Goal: Transaction & Acquisition: Subscribe to service/newsletter

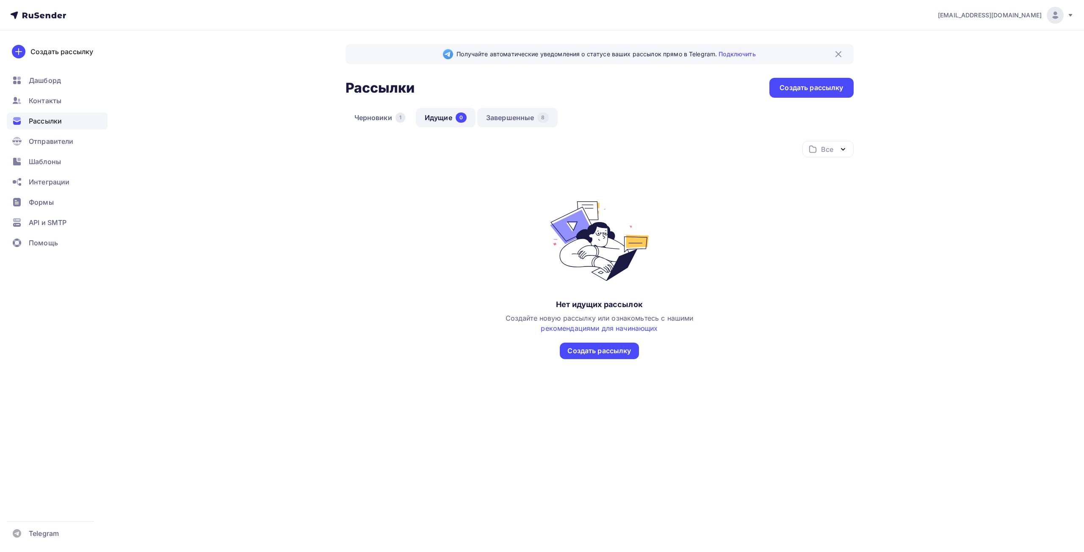
click at [514, 116] on link "Завершенные 8" at bounding box center [517, 117] width 80 height 19
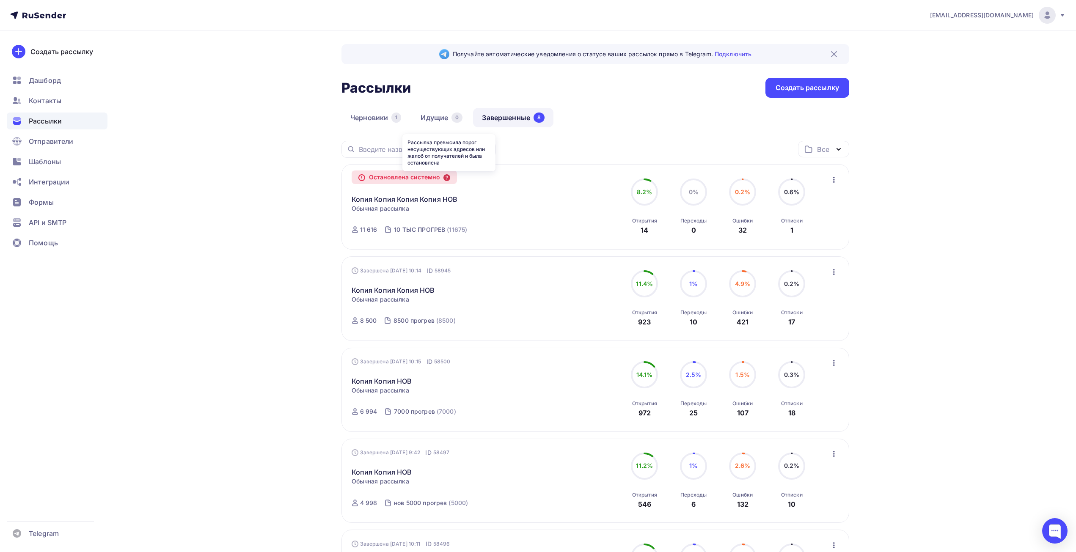
click at [446, 177] on icon at bounding box center [447, 177] width 7 height 7
click at [413, 178] on div "Остановлена системно" at bounding box center [405, 178] width 106 height 14
click at [363, 179] on icon at bounding box center [362, 178] width 6 height 6
click at [361, 199] on link "Копия Копия Копия Копия НОВ" at bounding box center [405, 199] width 106 height 10
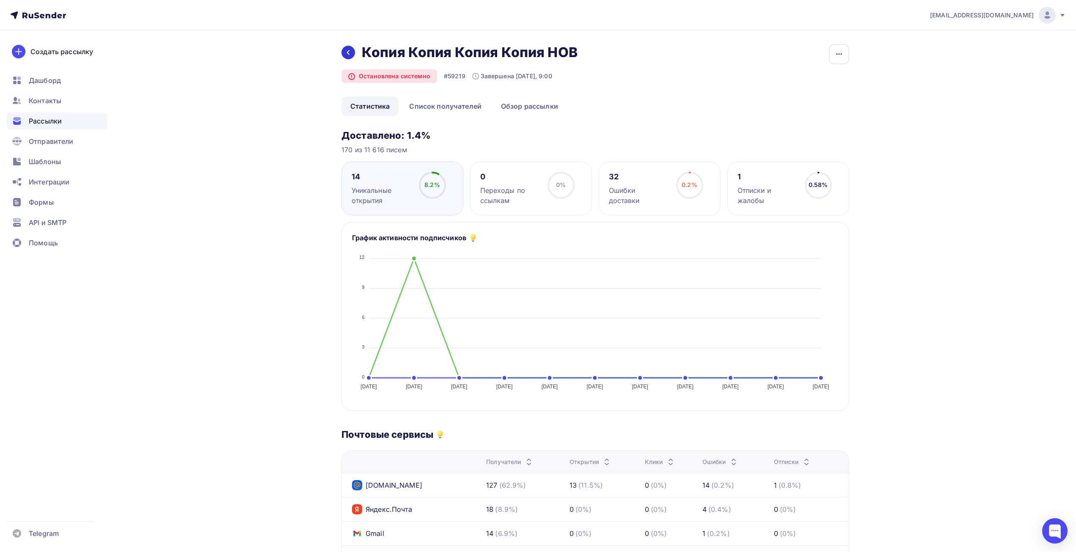
click at [348, 49] on icon at bounding box center [348, 52] width 7 height 7
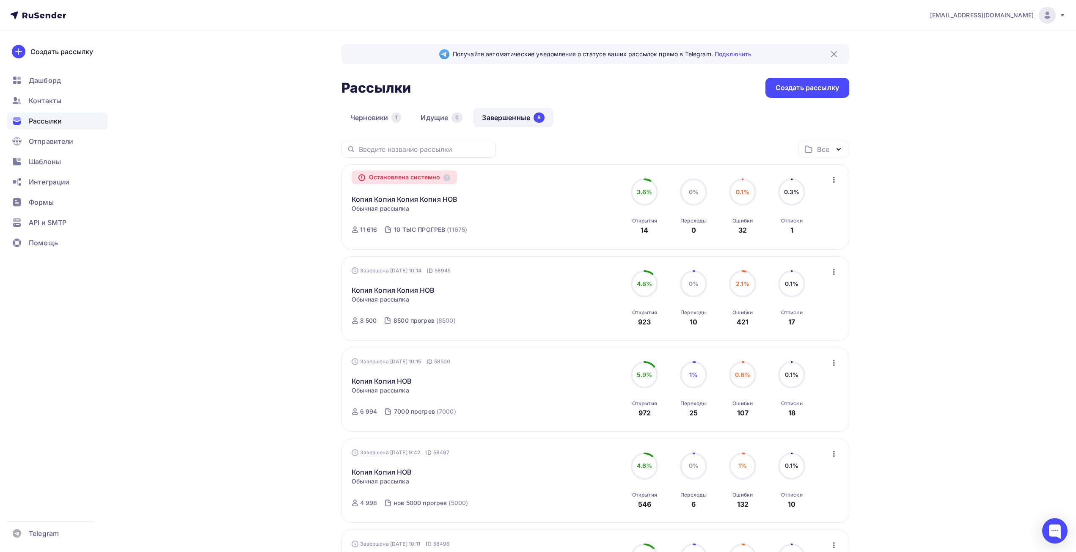
click at [836, 181] on icon "button" at bounding box center [834, 180] width 10 height 10
click at [561, 197] on div "Остановлена системно Копия Копия Копия Копия НОВ Копировать в новую Обычная рас…" at bounding box center [596, 207] width 488 height 66
click at [447, 178] on icon at bounding box center [447, 177] width 7 height 7
click at [402, 180] on div "Остановлена системно" at bounding box center [405, 178] width 106 height 14
click at [1052, 534] on div at bounding box center [1055, 531] width 25 height 25
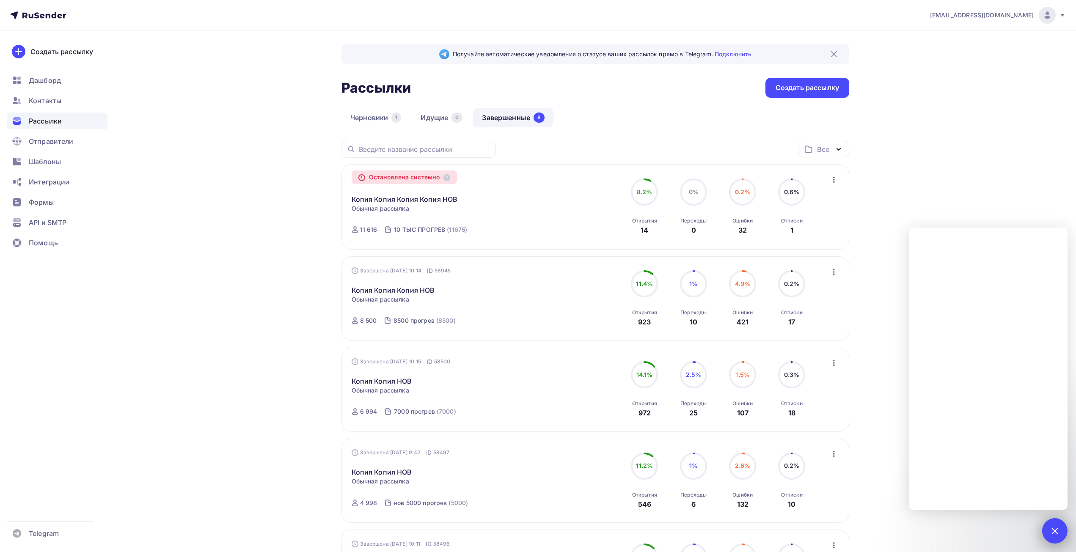
click at [1052, 533] on div at bounding box center [1054, 530] width 11 height 11
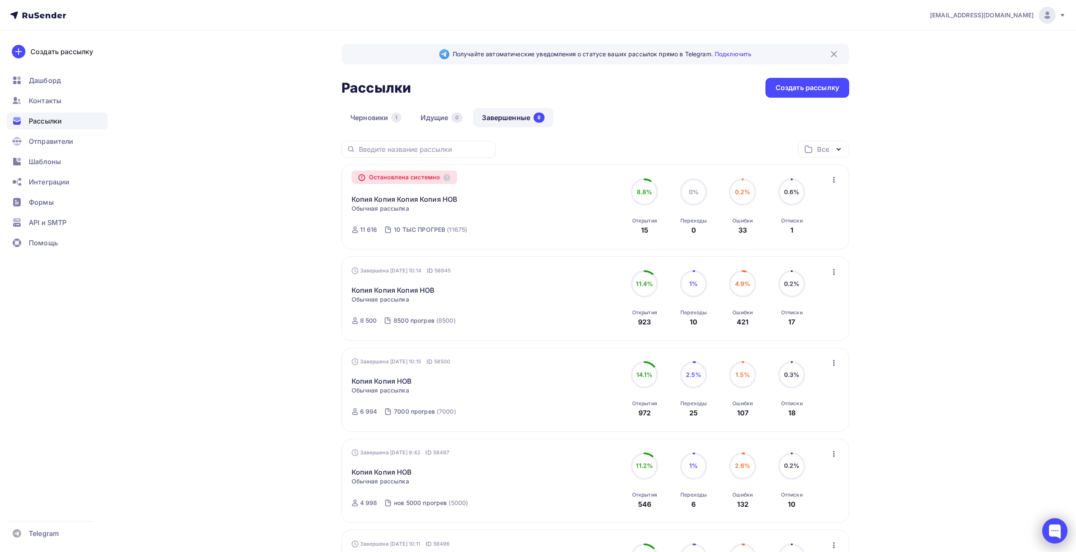
click at [1051, 530] on div at bounding box center [1055, 531] width 25 height 25
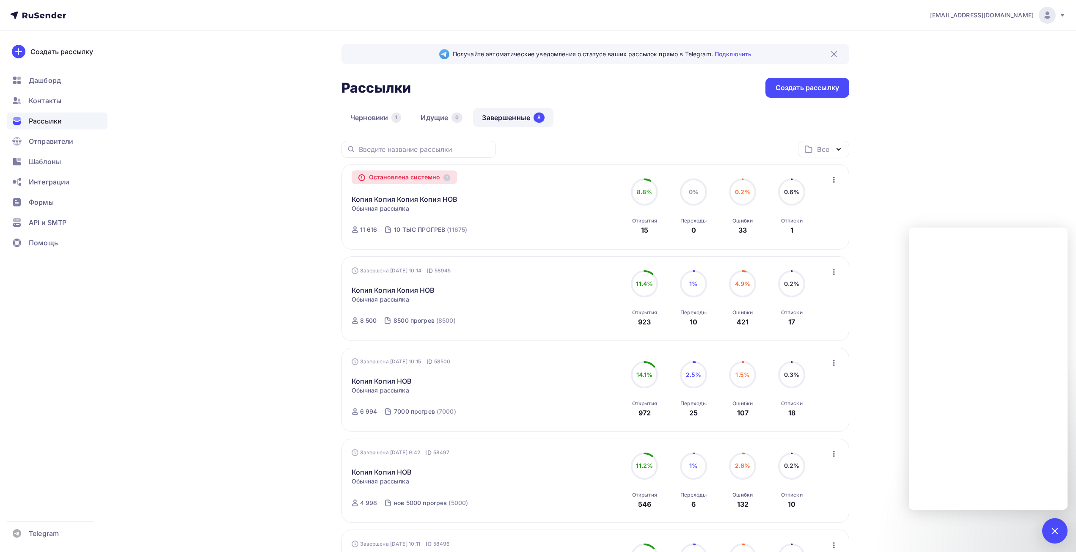
click at [872, 185] on div "Получайте автоматические уведомления о статусе ваших рассылок прямо в Telegram.…" at bounding box center [538, 509] width 694 height 959
click at [835, 182] on icon "button" at bounding box center [834, 180] width 2 height 6
click at [823, 205] on div "Копировать в новую" at bounding box center [795, 202] width 87 height 10
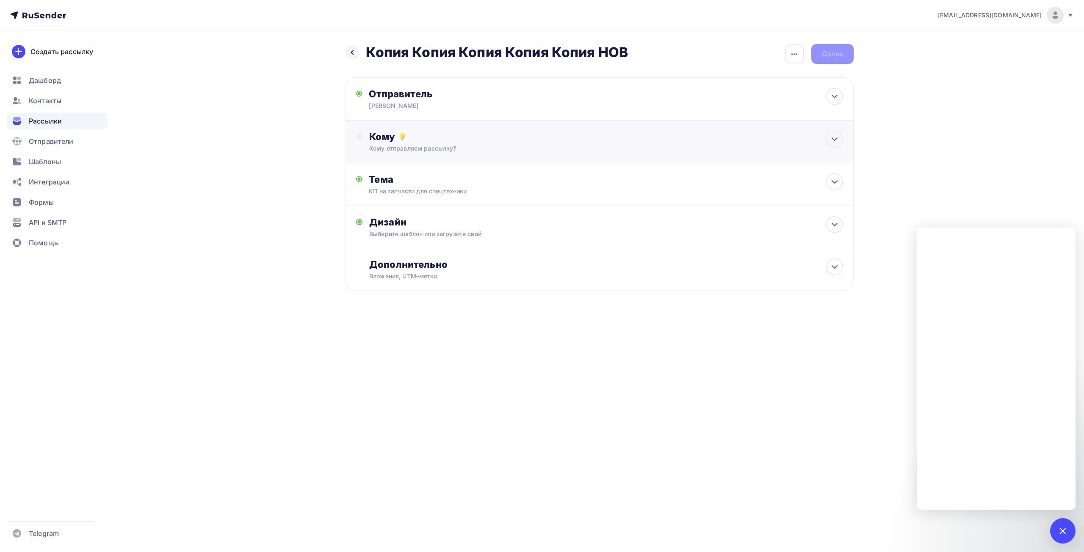
click at [504, 151] on div "Кому отправляем рассылку?" at bounding box center [582, 148] width 426 height 8
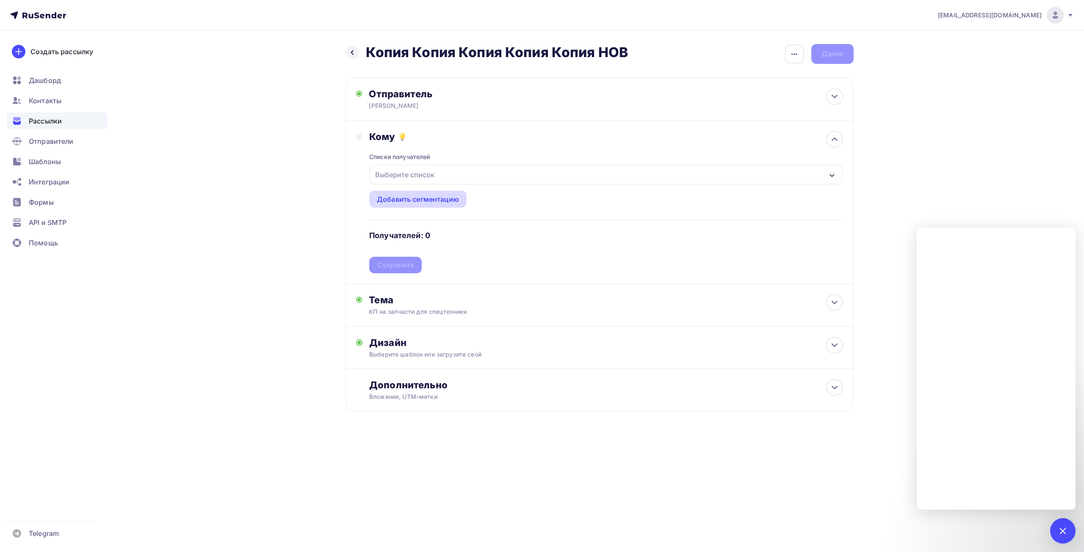
click at [437, 197] on div "Добавить сегментацию" at bounding box center [418, 199] width 82 height 10
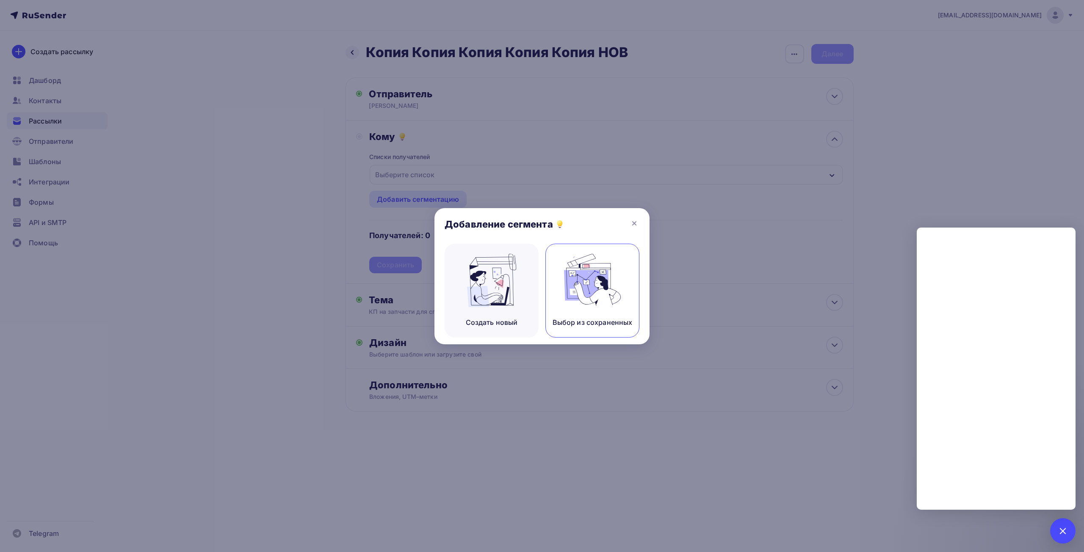
click at [578, 287] on img at bounding box center [592, 280] width 57 height 53
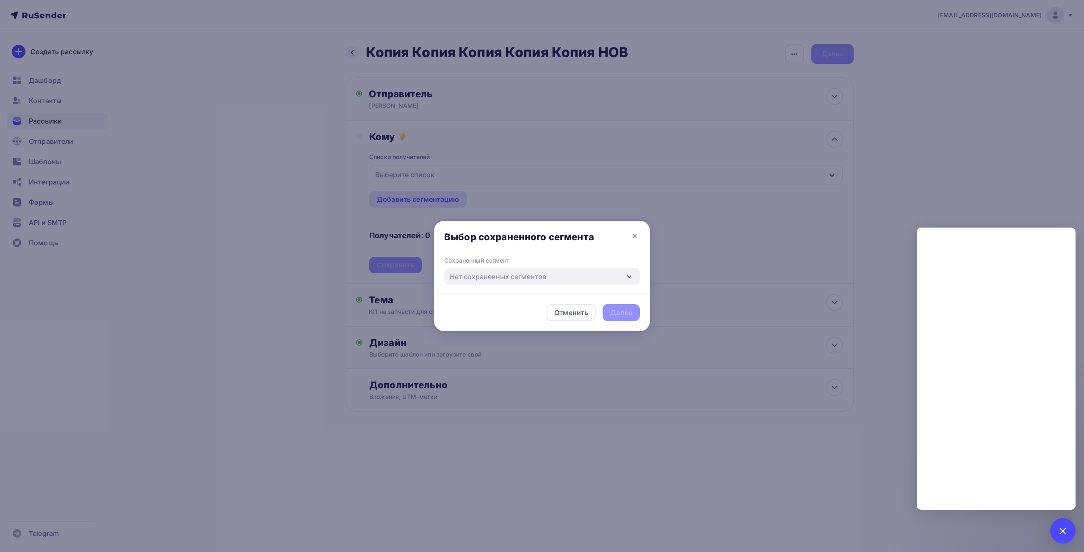
click at [571, 286] on div "Сохраненный сегмент Нет сохраненных сегментов" at bounding box center [542, 275] width 216 height 37
click at [637, 235] on icon at bounding box center [634, 236] width 10 height 10
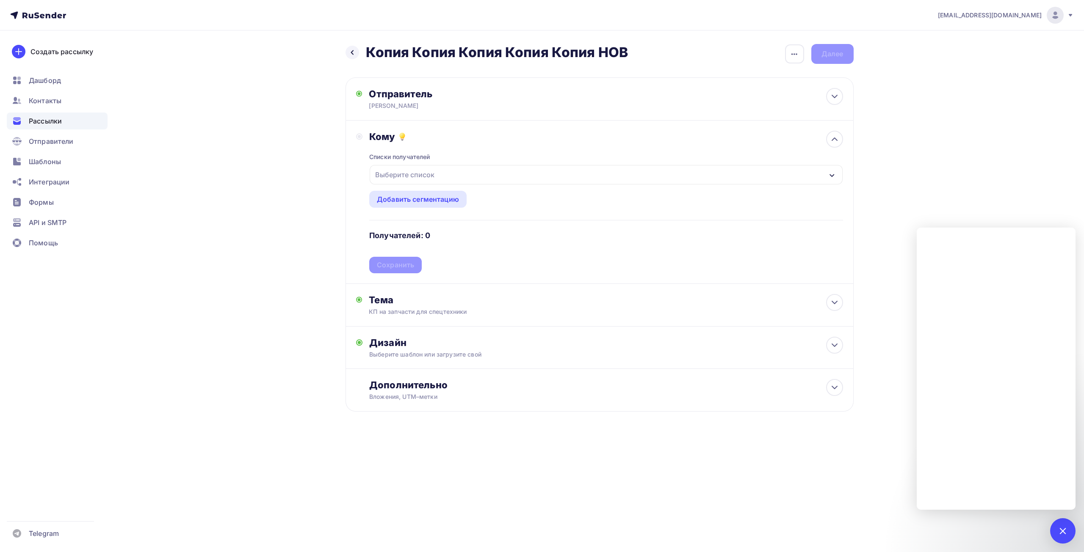
click at [428, 182] on div "Выберите список" at bounding box center [606, 174] width 472 height 19
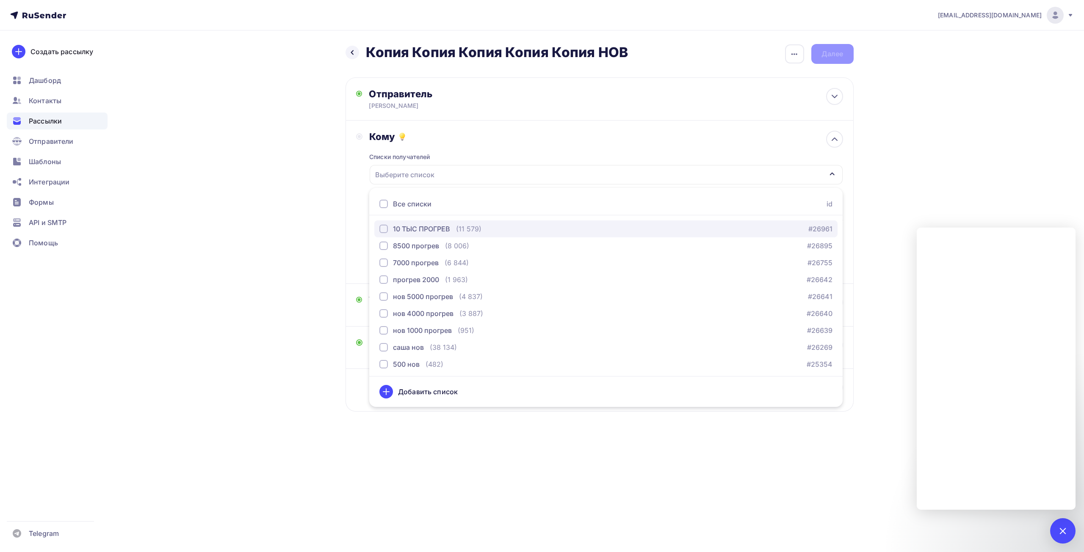
click at [426, 224] on div "10 ТЫС ПРОГРЕВ" at bounding box center [421, 229] width 57 height 10
click at [269, 225] on div "Назад Копия Копия Копия Копия Копия НОВ Копия Копия Копия Копия Копия НОВ Закон…" at bounding box center [542, 248] width 694 height 436
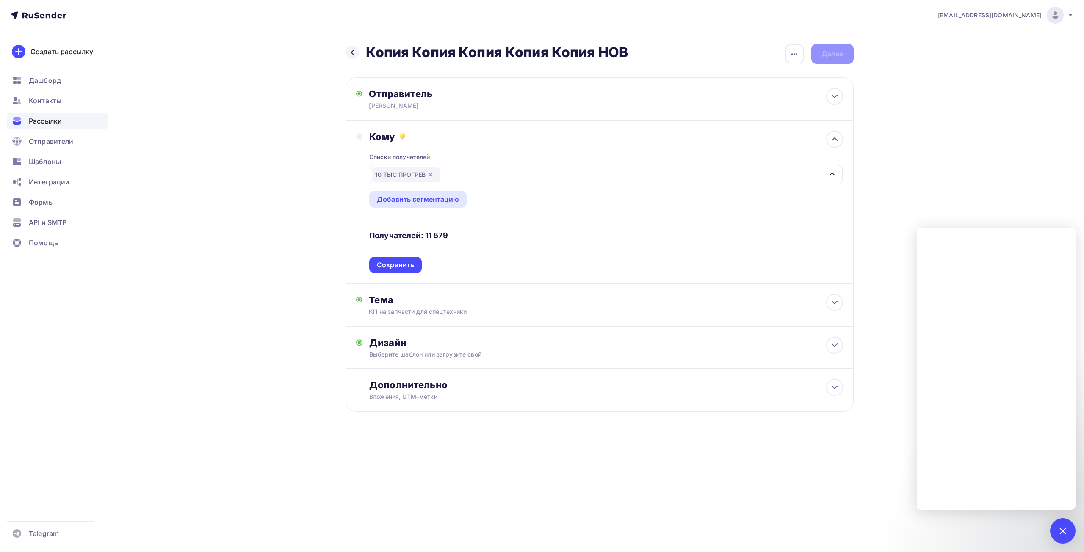
click at [390, 264] on div "Сохранить" at bounding box center [395, 265] width 37 height 10
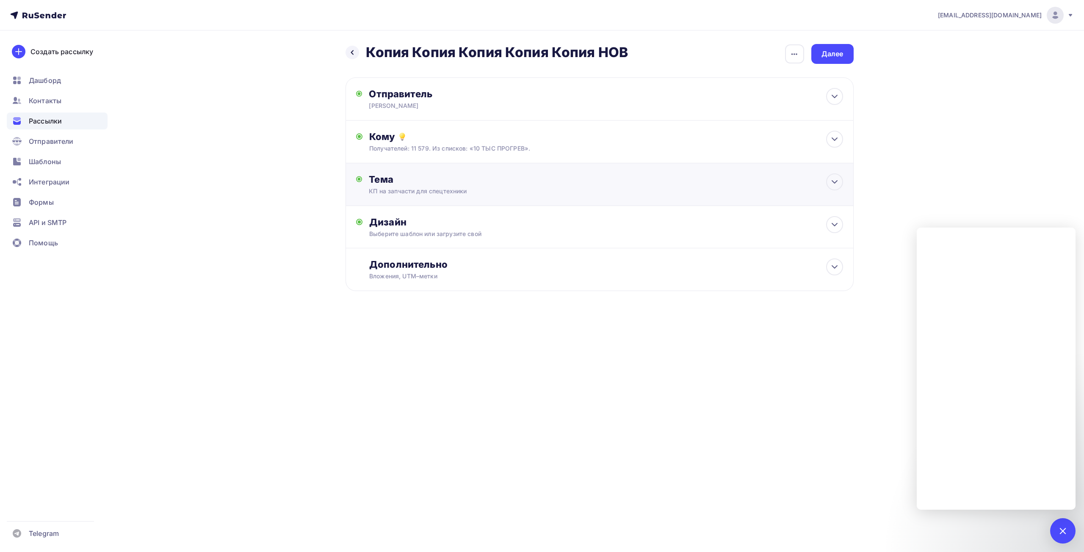
click at [486, 188] on div "КП на запчасти для спецтехники" at bounding box center [444, 191] width 151 height 8
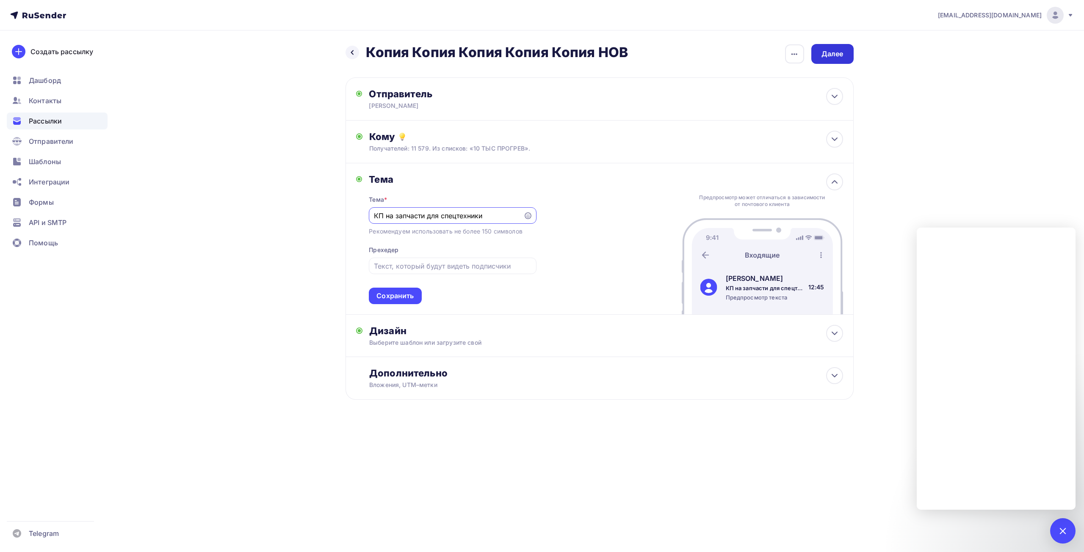
click at [842, 60] on div "Далее" at bounding box center [832, 54] width 42 height 20
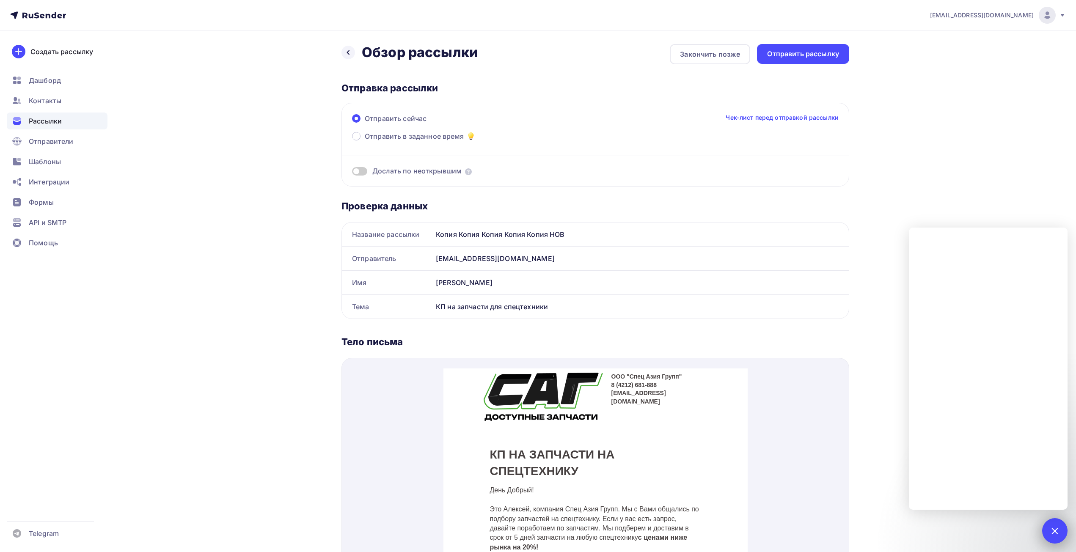
click at [1057, 530] on div at bounding box center [1054, 530] width 11 height 11
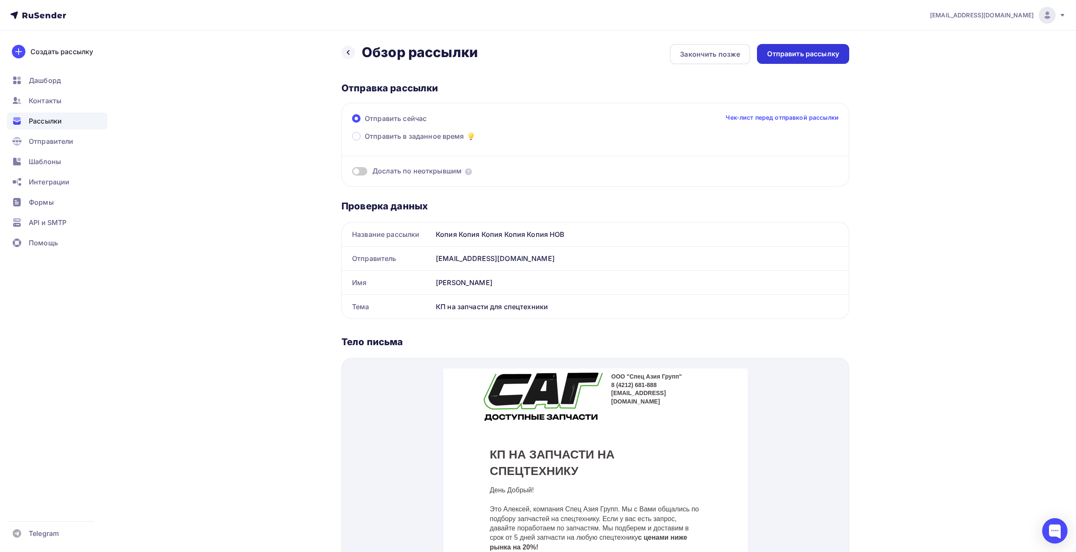
click at [806, 54] on div "Отправить рассылку" at bounding box center [803, 54] width 72 height 10
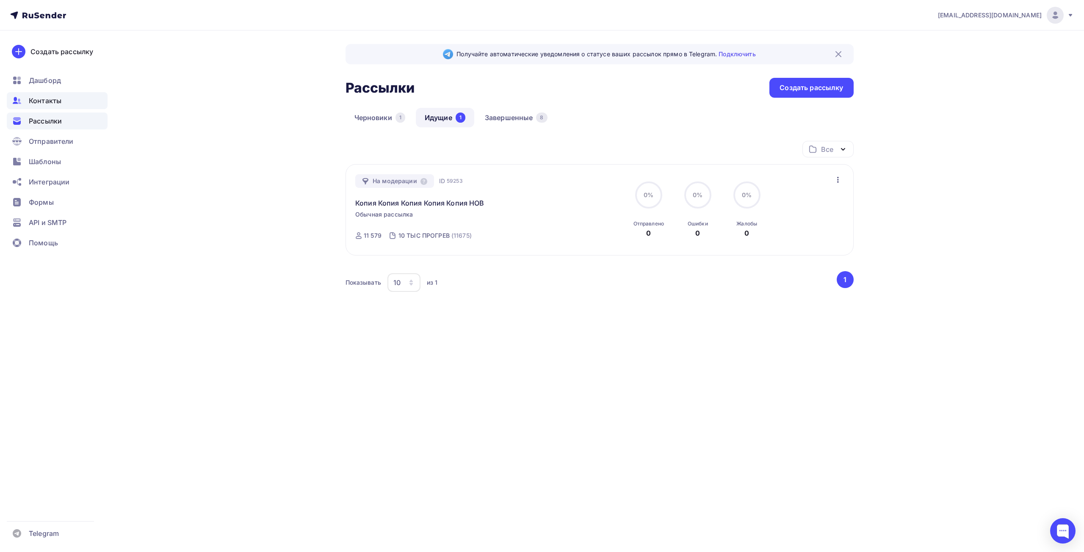
click at [56, 101] on span "Контакты" at bounding box center [45, 101] width 33 height 10
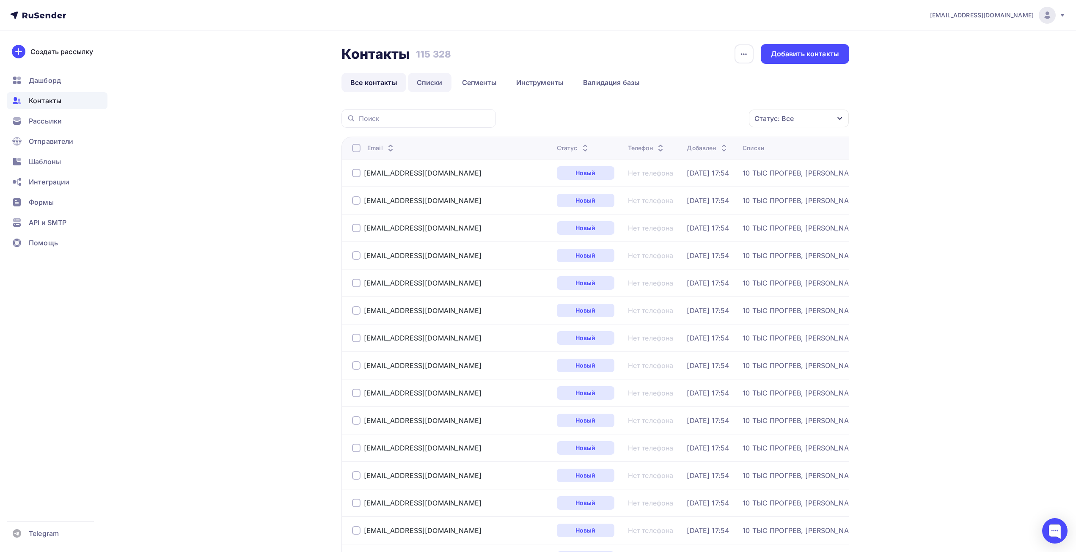
click at [423, 79] on link "Списки" at bounding box center [430, 82] width 44 height 19
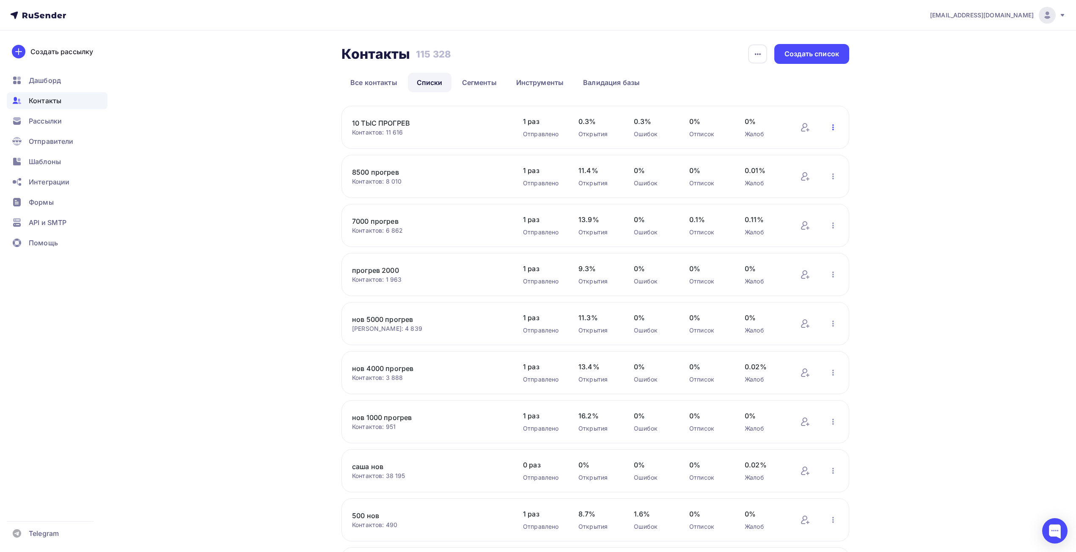
click at [833, 128] on icon "button" at bounding box center [833, 127] width 10 height 10
click at [764, 232] on div "Актуализация контактов" at bounding box center [778, 233] width 119 height 14
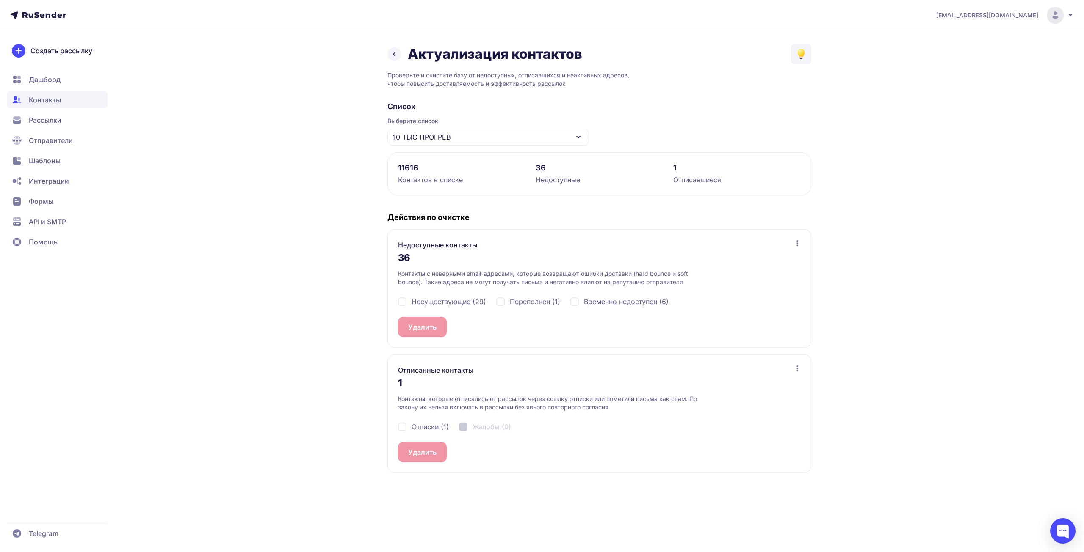
click at [430, 299] on span "Несуществующие (29)" at bounding box center [448, 302] width 75 height 10
checkbox input "true"
click at [538, 306] on span "Переполнен (1)" at bounding box center [535, 302] width 50 height 10
checkbox input "true"
click at [609, 304] on span "Временно недоступен (6)" at bounding box center [626, 302] width 85 height 10
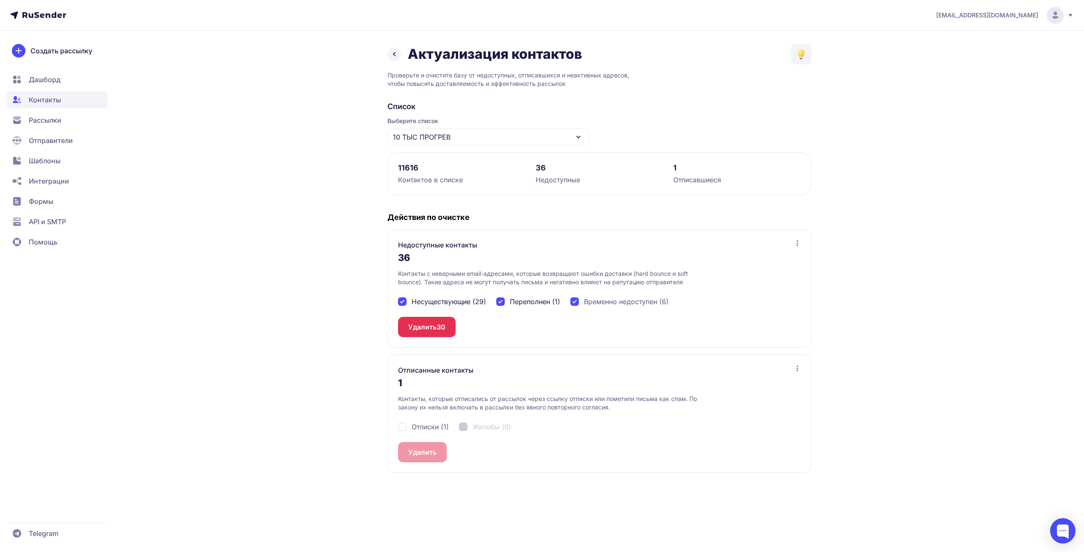
checkbox input "true"
click at [405, 326] on button "Удалить 36" at bounding box center [426, 327] width 57 height 20
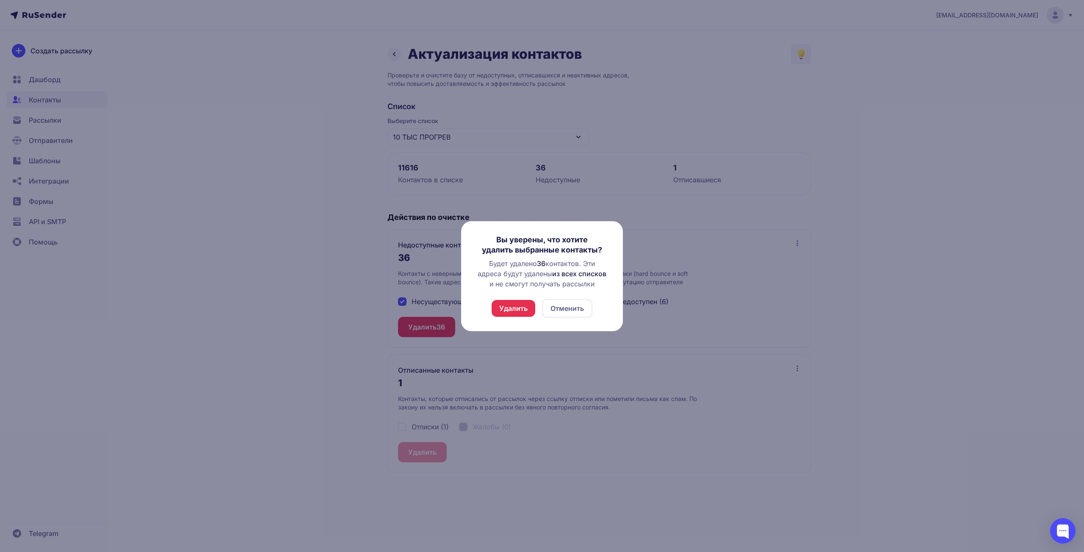
click at [516, 305] on button "Удалить" at bounding box center [513, 308] width 44 height 17
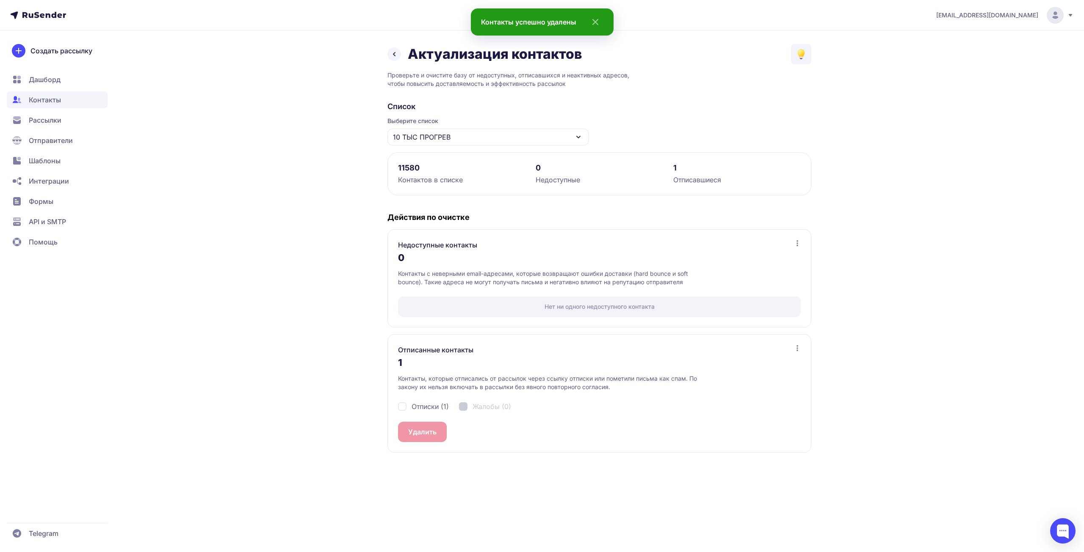
click at [417, 403] on span "Отписки (1)" at bounding box center [429, 407] width 37 height 10
checkbox input "true"
click at [418, 442] on div "Отписанные контакты 1 Контакты, которые отписались от рассылок через ссылку отп…" at bounding box center [599, 393] width 424 height 119
click at [421, 433] on button "Удалить 1" at bounding box center [424, 432] width 52 height 20
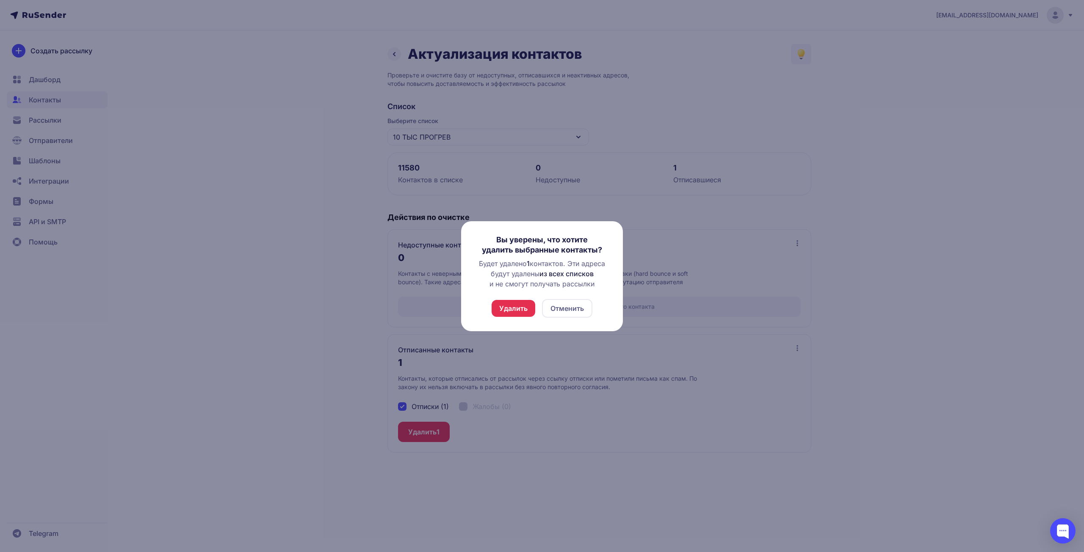
click at [522, 304] on button "Удалить" at bounding box center [513, 308] width 44 height 17
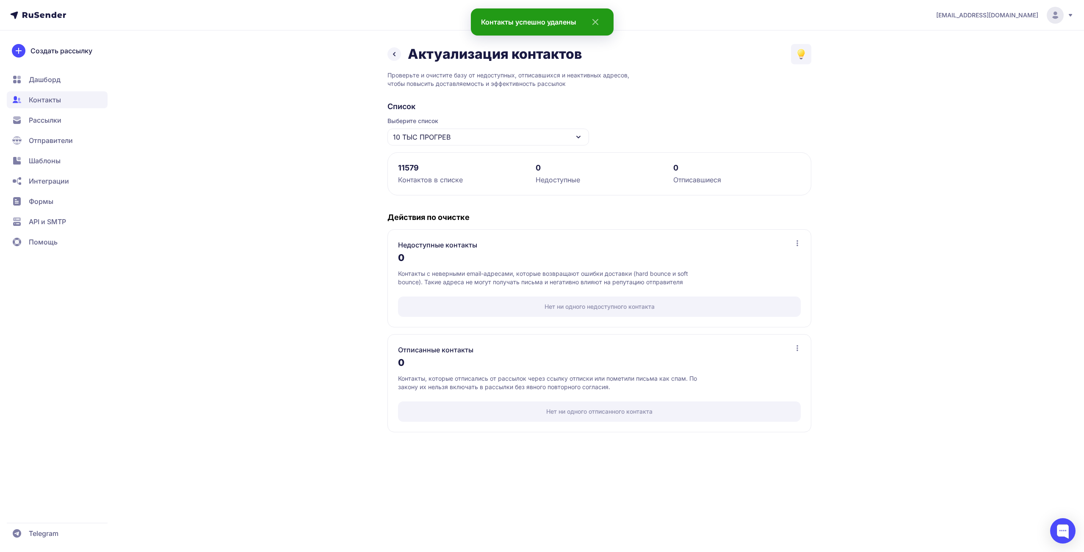
click at [46, 97] on span "Контакты" at bounding box center [45, 100] width 32 height 10
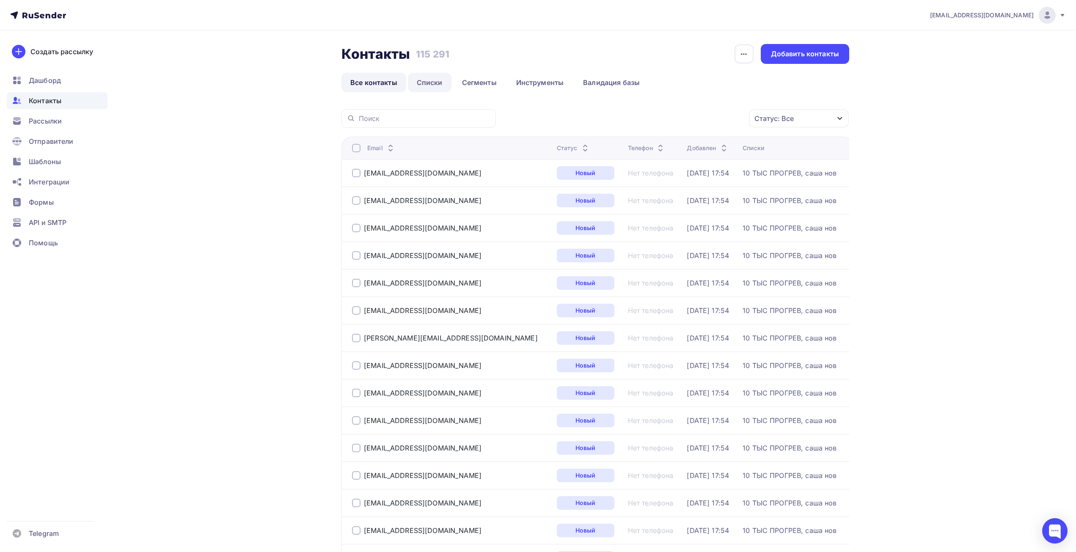
click at [439, 85] on link "Списки" at bounding box center [430, 82] width 44 height 19
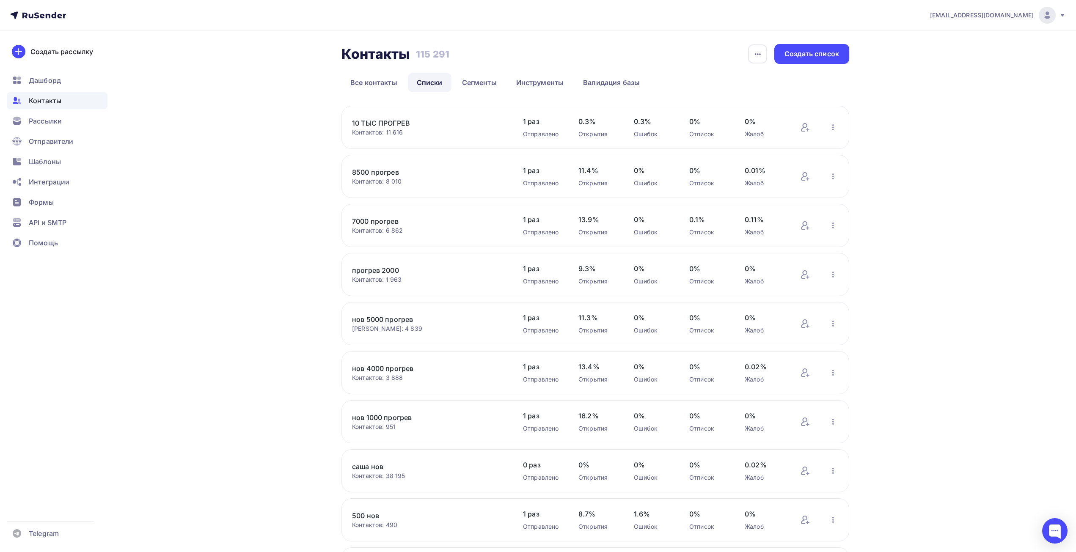
click at [436, 83] on link "Списки" at bounding box center [430, 82] width 44 height 19
click at [39, 121] on span "Рассылки" at bounding box center [45, 121] width 33 height 10
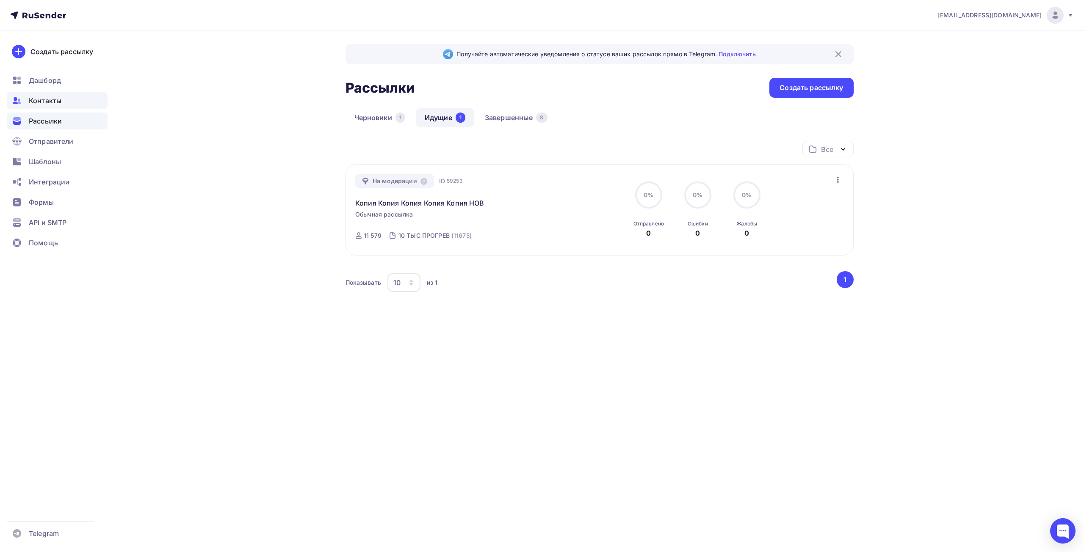
click at [63, 102] on div "Контакты" at bounding box center [57, 100] width 101 height 17
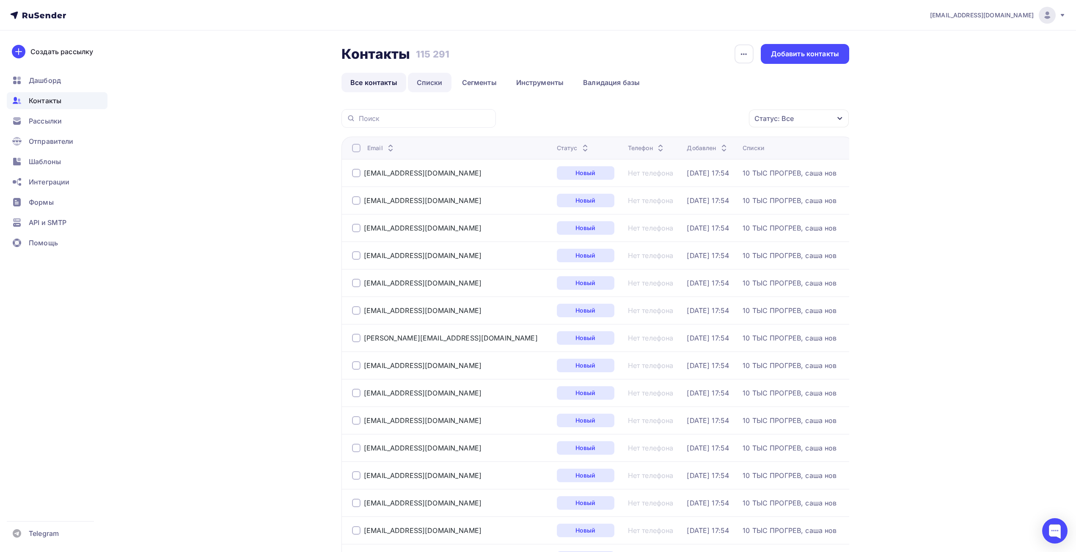
click at [421, 85] on link "Списки" at bounding box center [430, 82] width 44 height 19
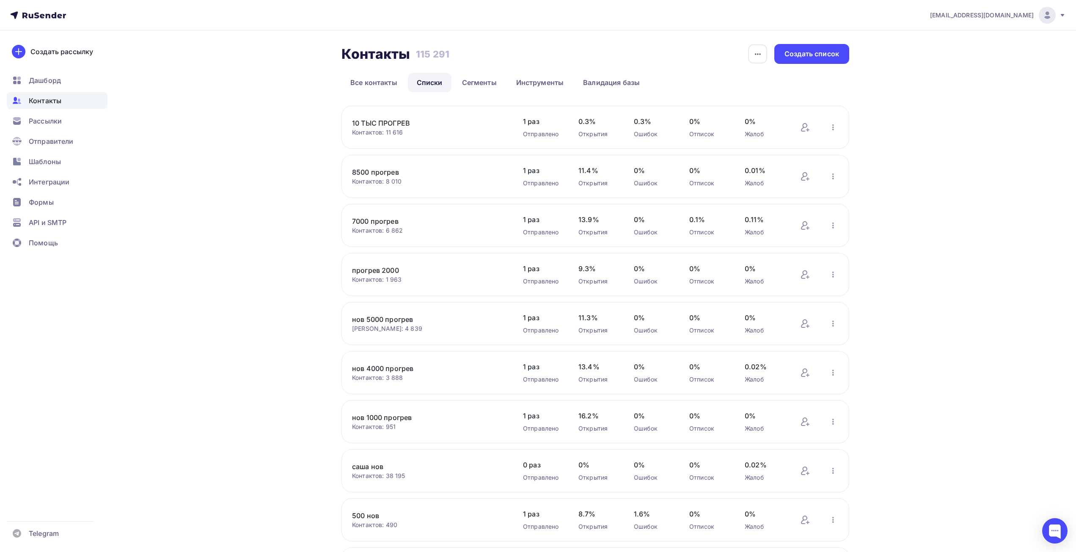
click at [425, 83] on link "Списки" at bounding box center [430, 82] width 44 height 19
click at [413, 127] on link "10 ТЫС ПРОГРЕВ" at bounding box center [424, 123] width 144 height 10
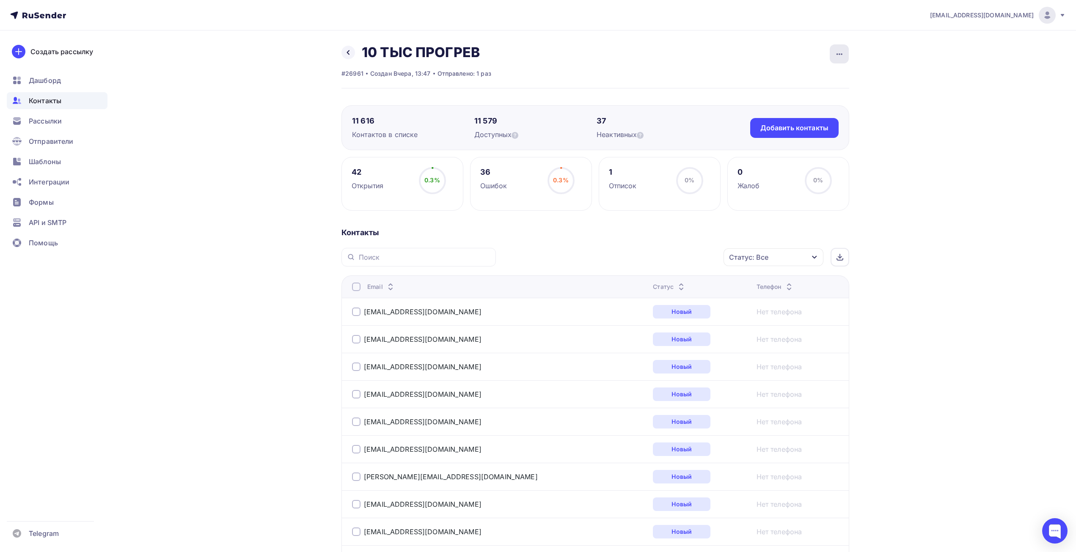
click at [845, 54] on div "button" at bounding box center [839, 53] width 19 height 19
click at [767, 167] on div "Актуализация контактов" at bounding box center [787, 164] width 122 height 14
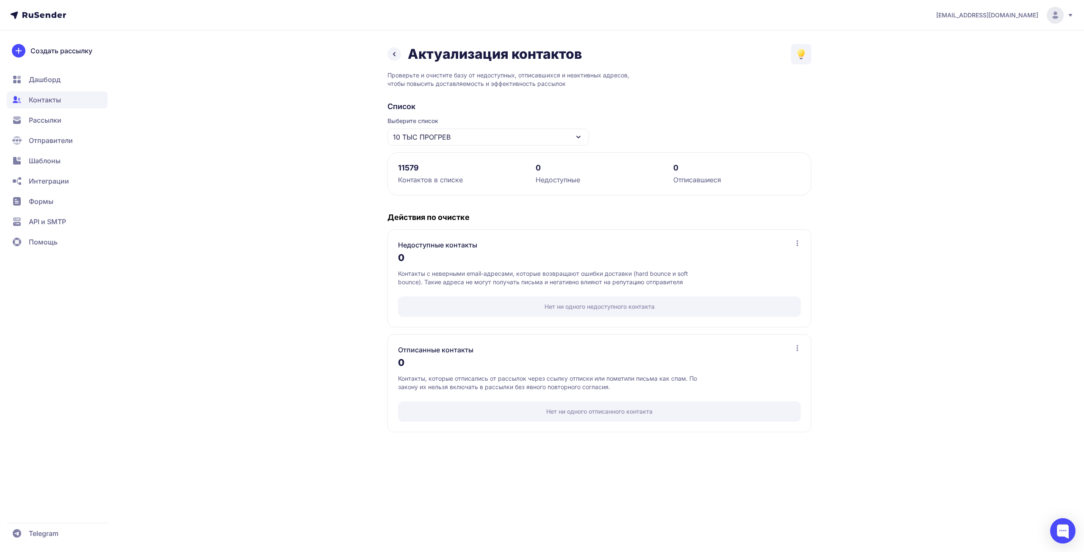
click at [391, 57] on icon at bounding box center [394, 54] width 10 height 10
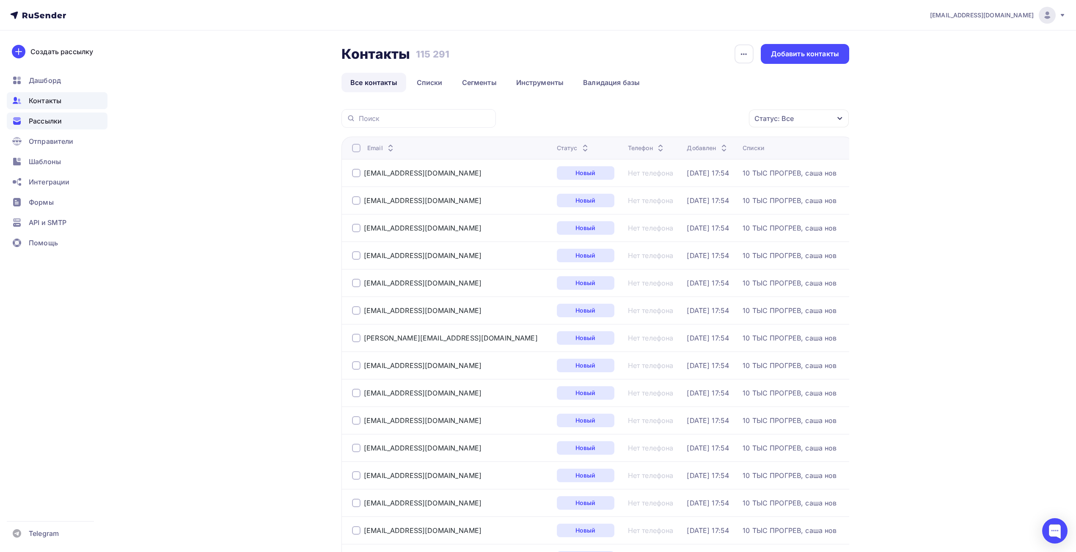
click at [58, 123] on span "Рассылки" at bounding box center [45, 121] width 33 height 10
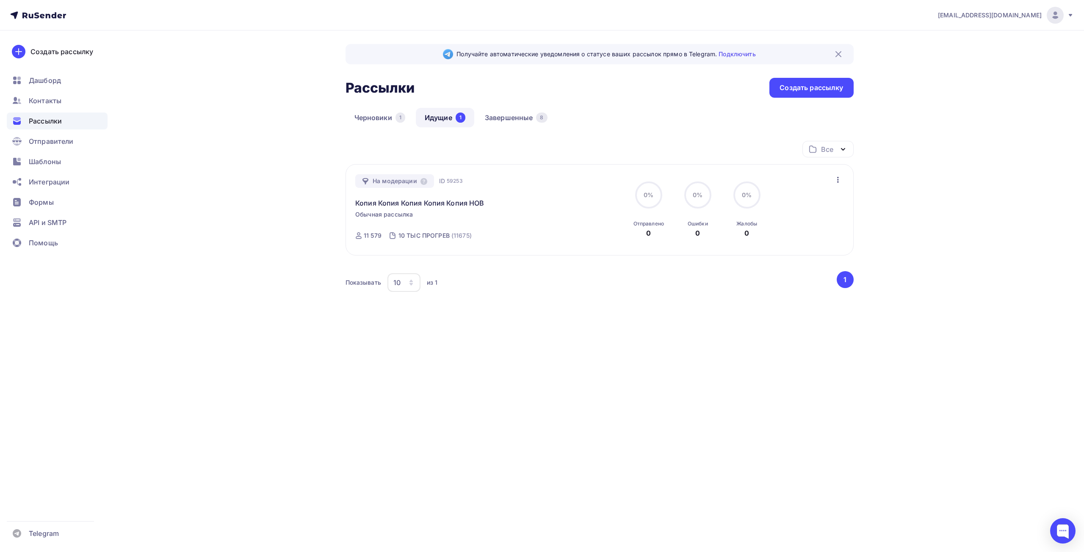
click at [762, 447] on div "info@affinity-marketing.ru Аккаунт Тарифы Выйти Создать рассылку Дашборд Контак…" at bounding box center [542, 276] width 1084 height 552
click at [370, 117] on link "Черновики 1" at bounding box center [379, 117] width 69 height 19
click at [450, 116] on link "Идущие 1" at bounding box center [445, 117] width 58 height 19
click at [502, 119] on link "Завершенные 8" at bounding box center [516, 117] width 80 height 19
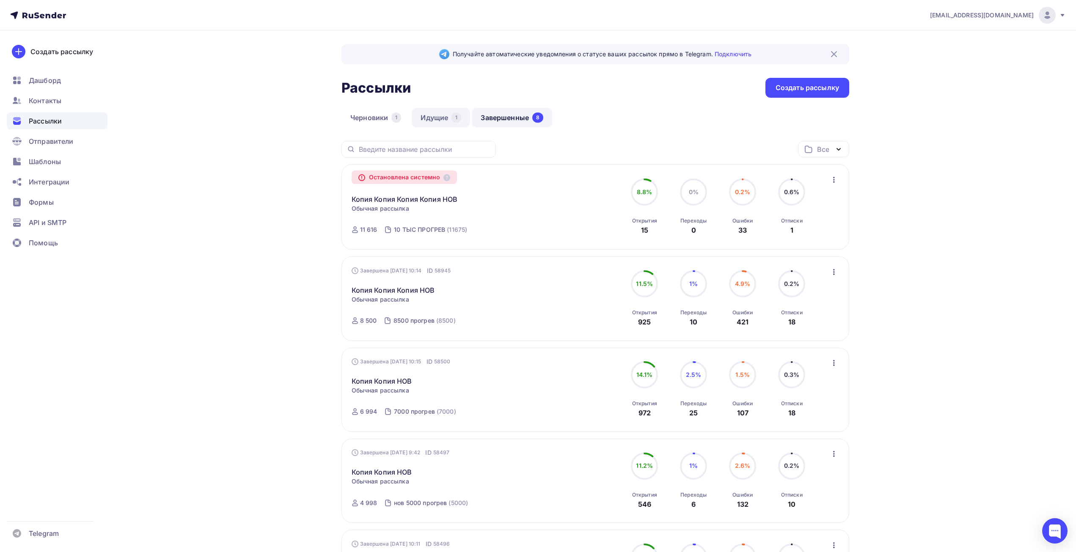
click at [444, 119] on link "Идущие 1" at bounding box center [441, 117] width 58 height 19
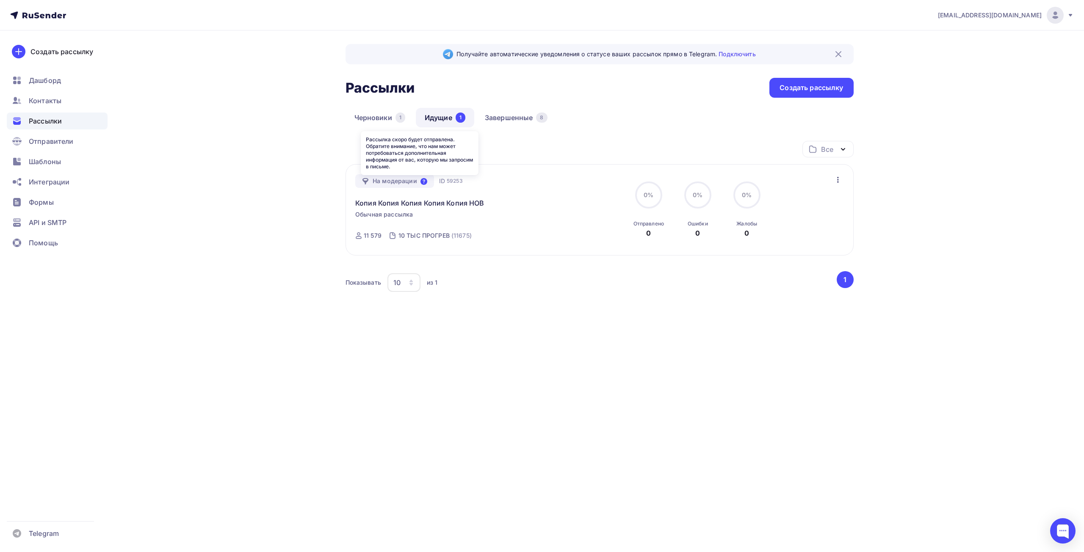
click at [426, 180] on icon at bounding box center [423, 181] width 7 height 7
